Goal: Register for event/course

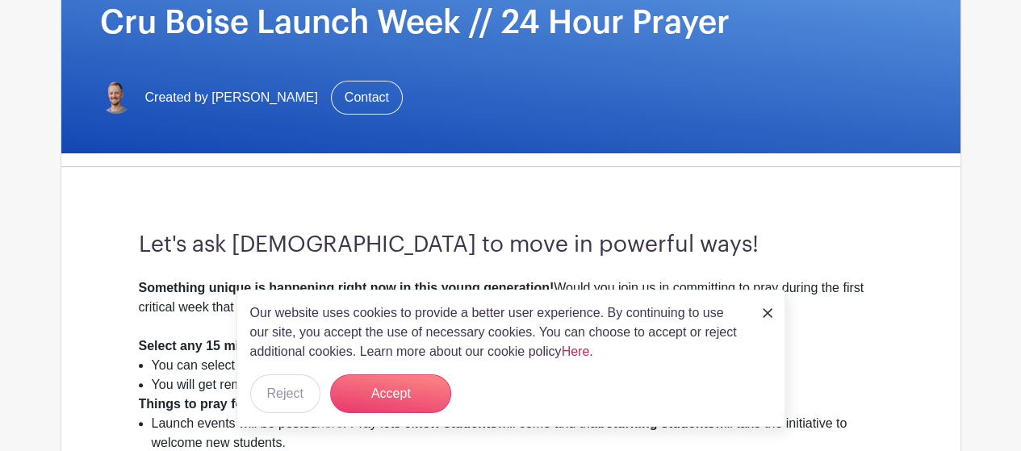
click at [578, 354] on link "Here" at bounding box center [576, 352] width 28 height 14
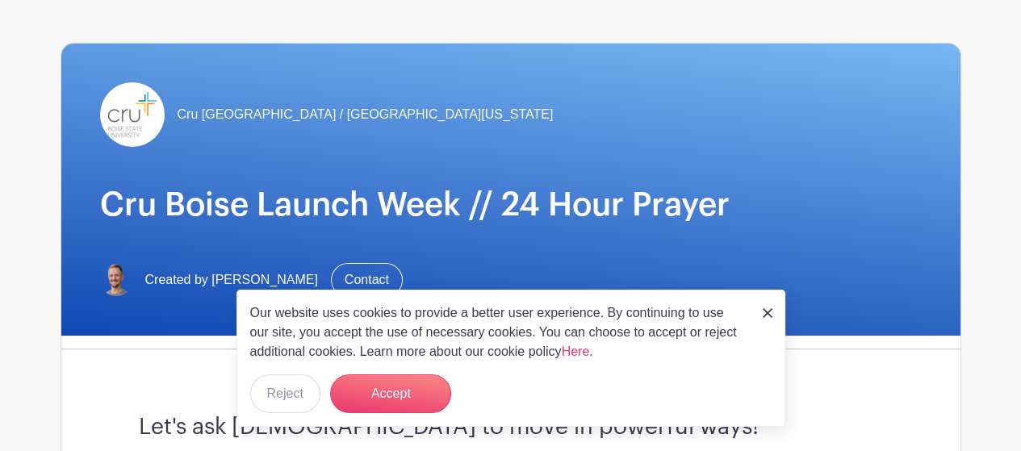
scroll to position [269, 0]
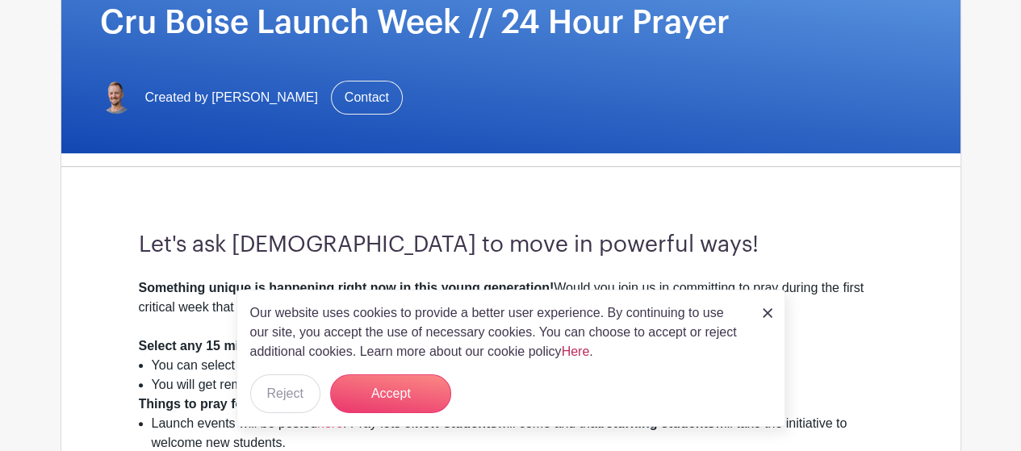
click at [585, 354] on link "Here" at bounding box center [576, 352] width 28 height 14
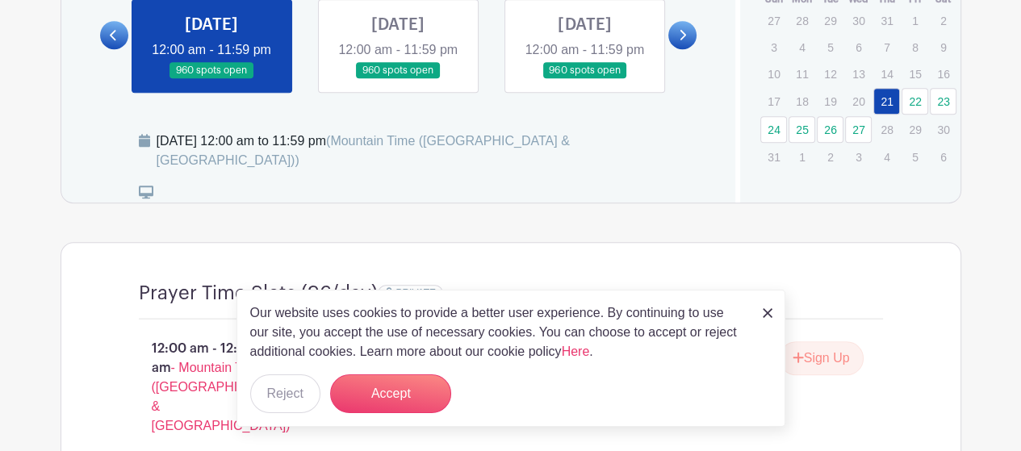
scroll to position [1050, 0]
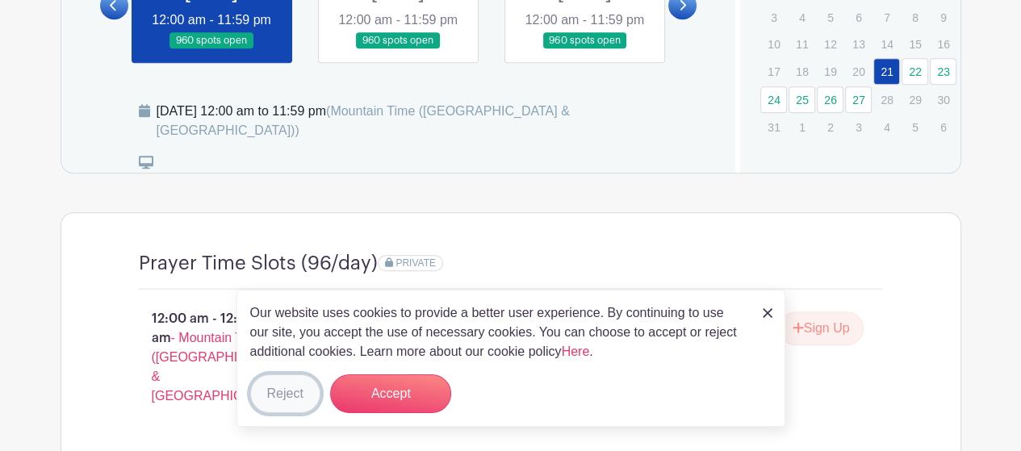
click at [275, 392] on button "Reject" at bounding box center [285, 394] width 70 height 39
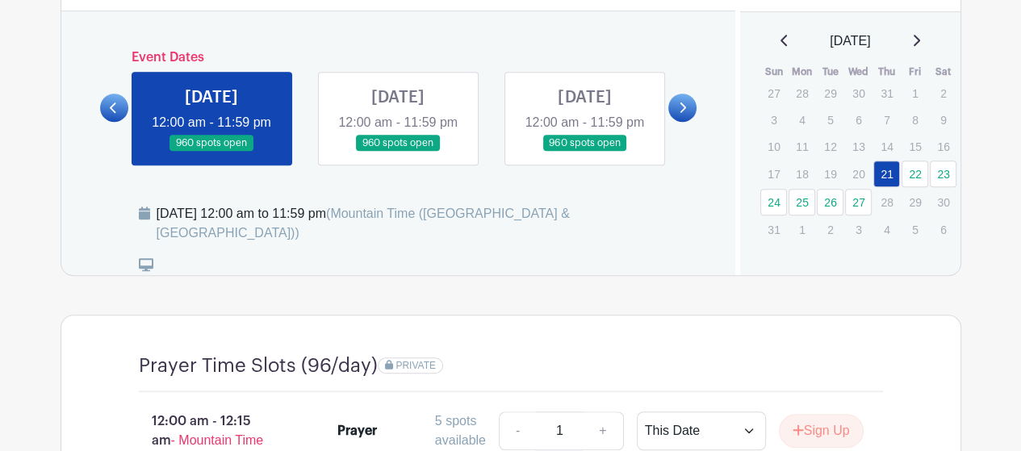
scroll to position [887, 0]
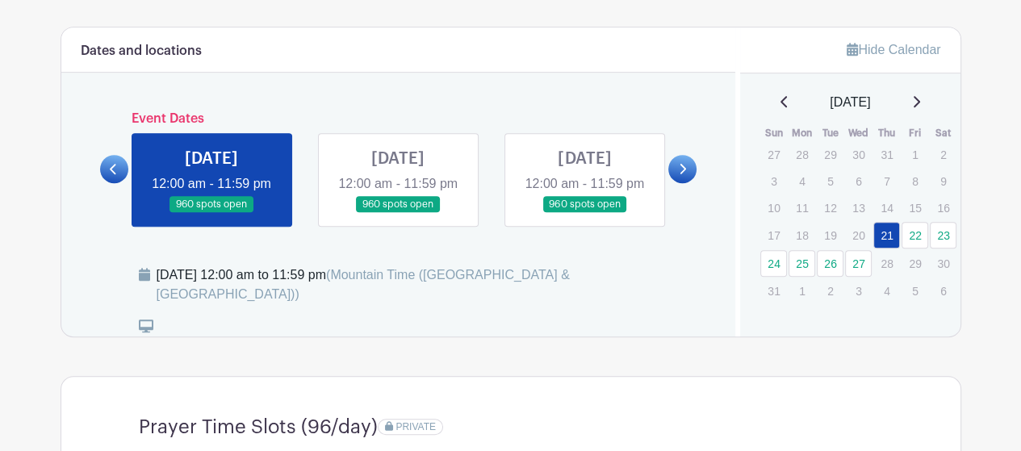
click at [106, 178] on link at bounding box center [114, 169] width 28 height 28
click at [107, 177] on link at bounding box center [114, 169] width 28 height 28
click at [212, 213] on link at bounding box center [212, 213] width 0 height 0
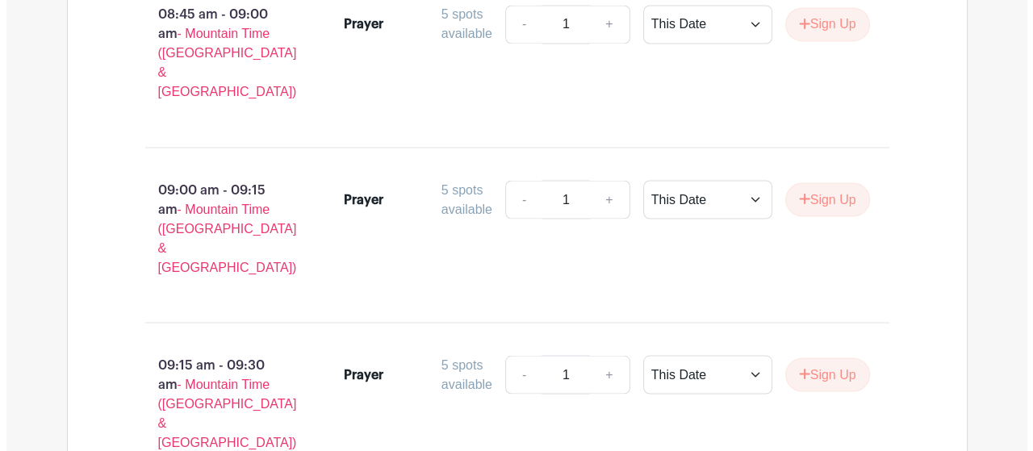
scroll to position [7638, 0]
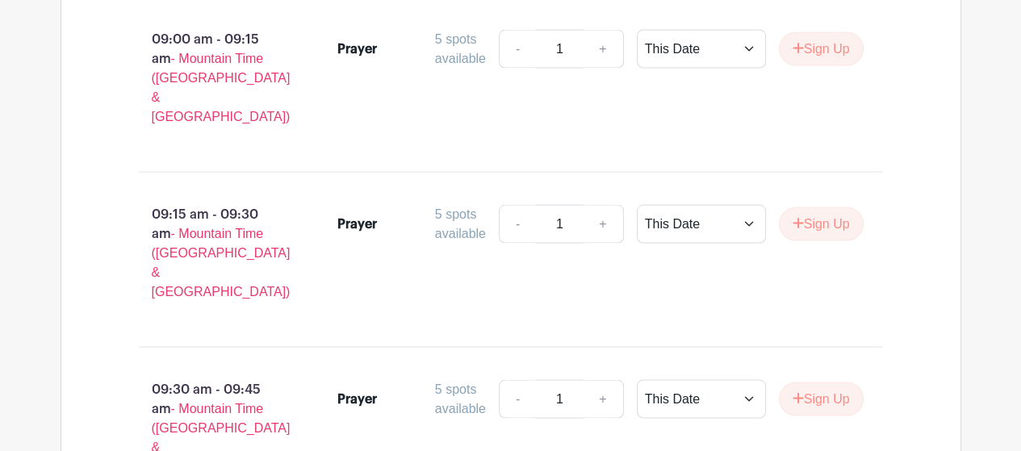
select select "select_dates"
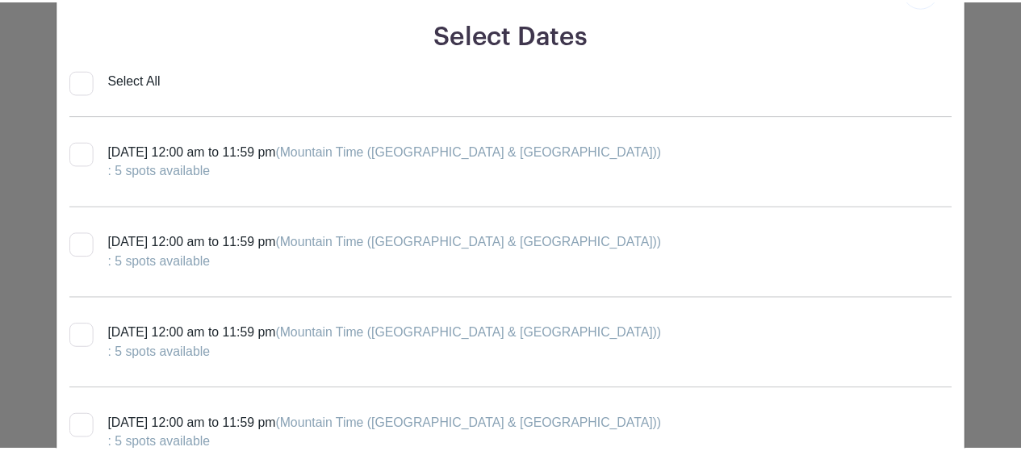
scroll to position [60, 0]
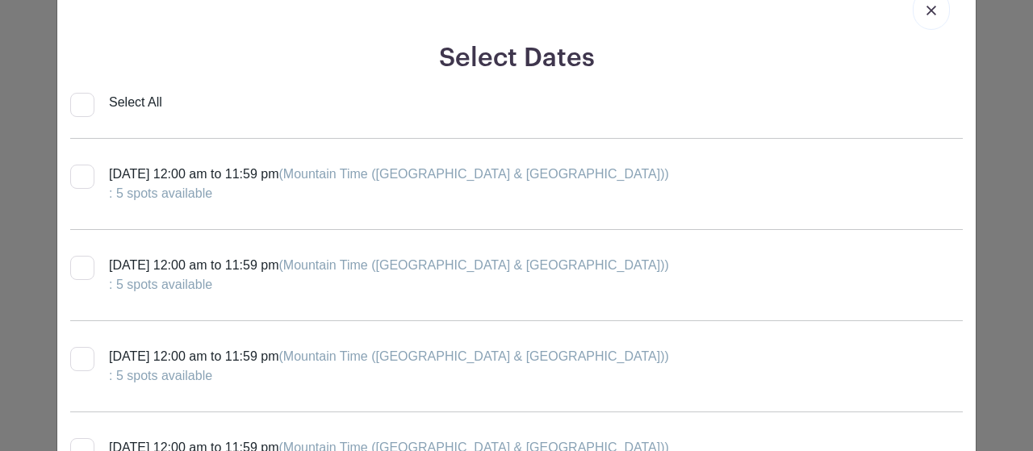
click at [927, 11] on img at bounding box center [932, 11] width 10 height 10
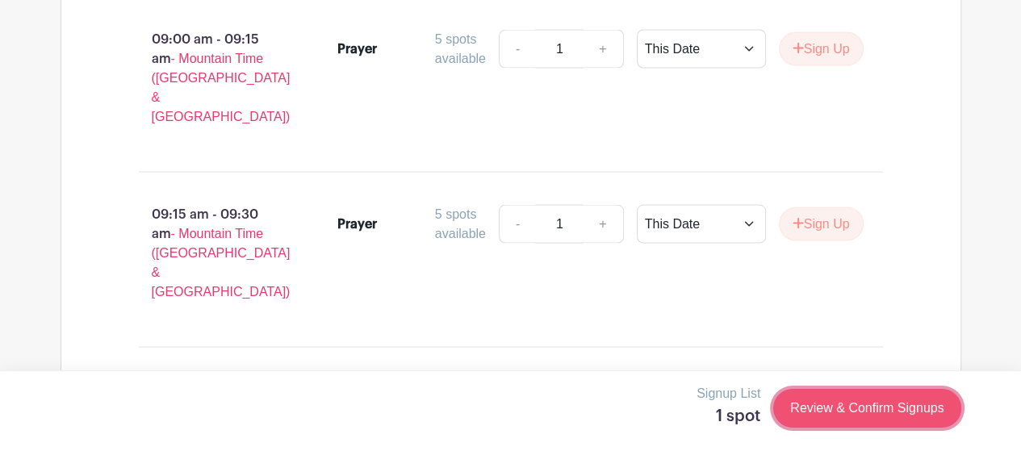
click at [849, 405] on link "Review & Confirm Signups" at bounding box center [866, 408] width 187 height 39
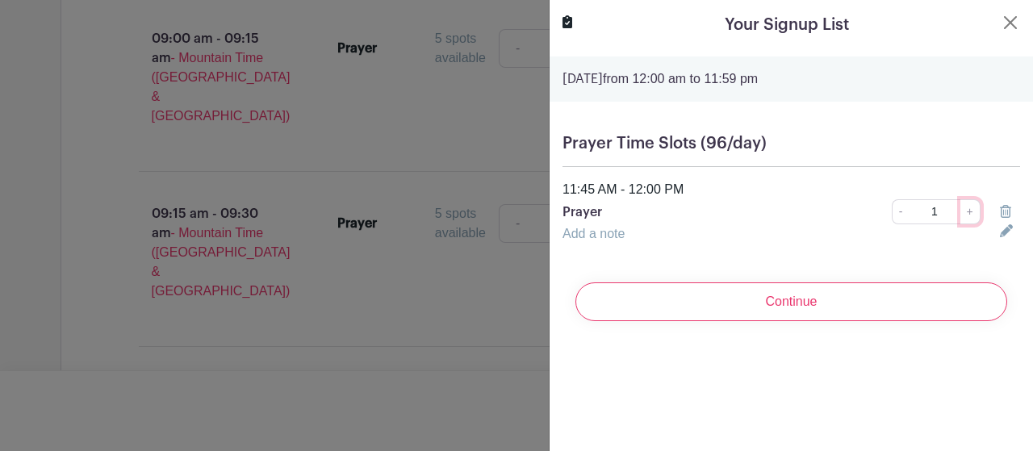
click at [961, 212] on link "+" at bounding box center [971, 211] width 20 height 25
click at [892, 215] on link "-" at bounding box center [901, 211] width 18 height 25
type input "1"
click at [892, 210] on link "-" at bounding box center [901, 211] width 18 height 25
click at [1001, 19] on button "Close" at bounding box center [1010, 22] width 19 height 19
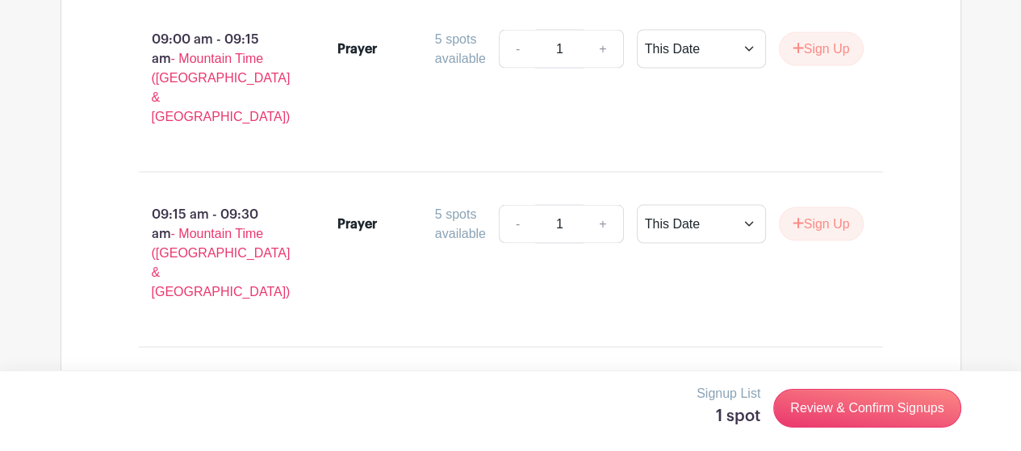
scroll to position [7773, 0]
